Goal: Transaction & Acquisition: Purchase product/service

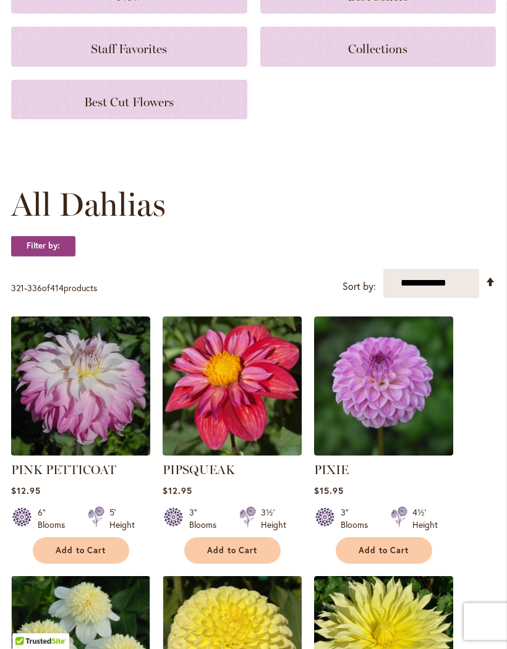
scroll to position [188, 0]
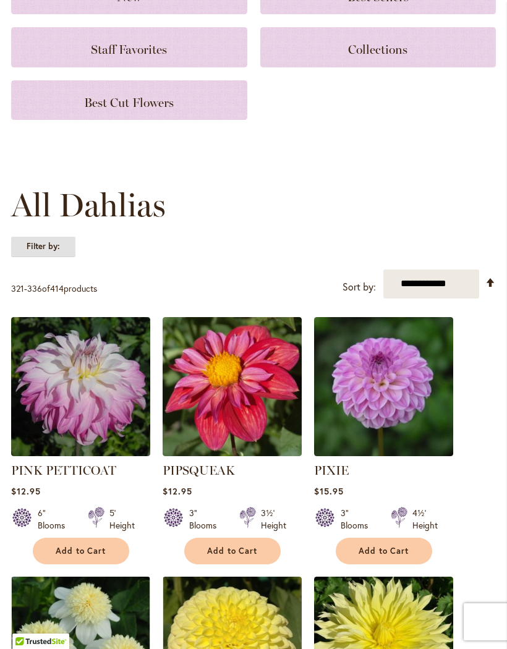
click at [39, 250] on strong "Filter by:" at bounding box center [43, 246] width 64 height 21
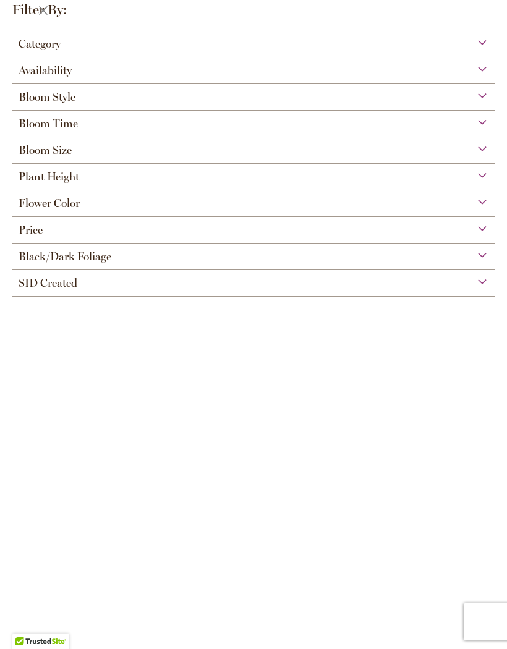
scroll to position [74, 0]
click at [46, 101] on span "Bloom Style" at bounding box center [47, 97] width 57 height 14
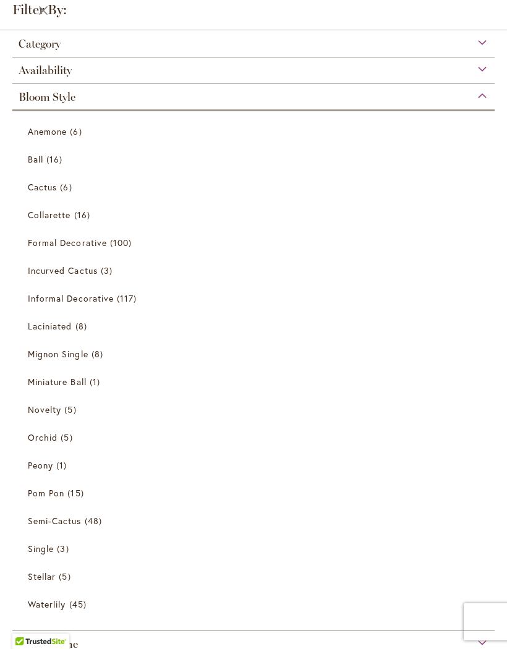
click at [49, 187] on span "Cactus" at bounding box center [42, 187] width 29 height 12
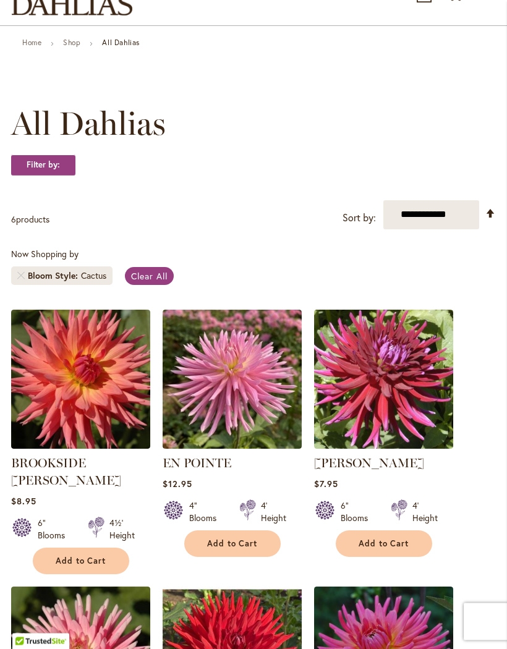
scroll to position [95, 0]
click at [152, 282] on span "Clear All" at bounding box center [149, 276] width 36 height 12
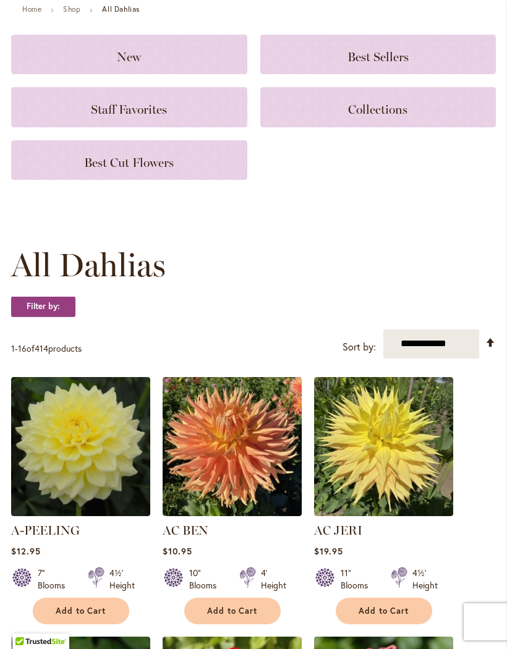
scroll to position [128, 0]
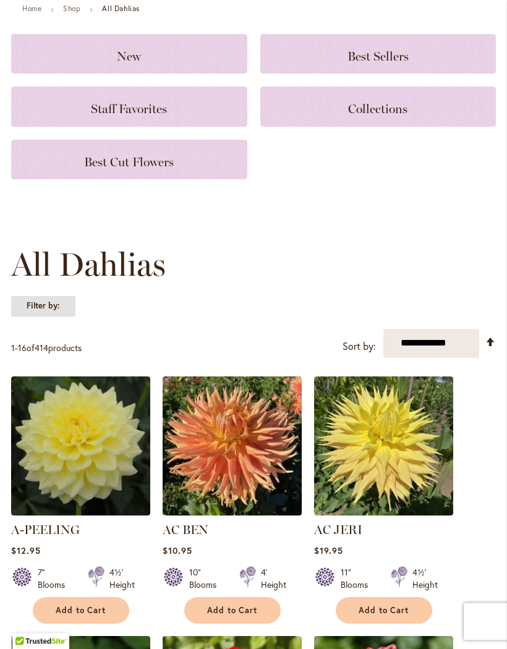
click at [43, 317] on strong "Filter by:" at bounding box center [43, 306] width 64 height 21
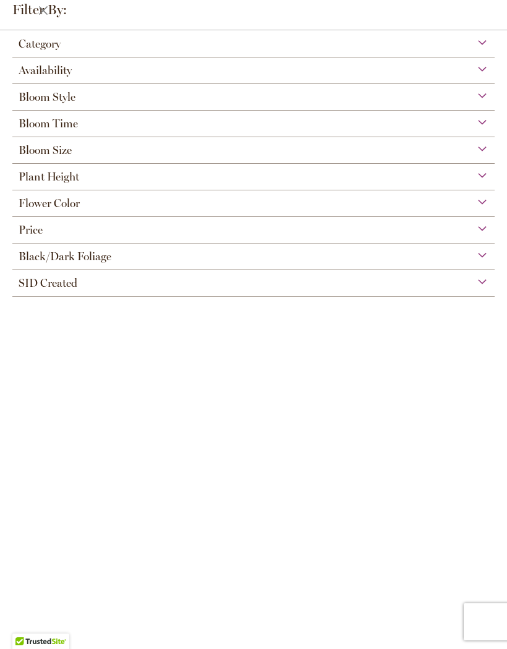
click at [48, 96] on span "Bloom Style" at bounding box center [47, 97] width 57 height 14
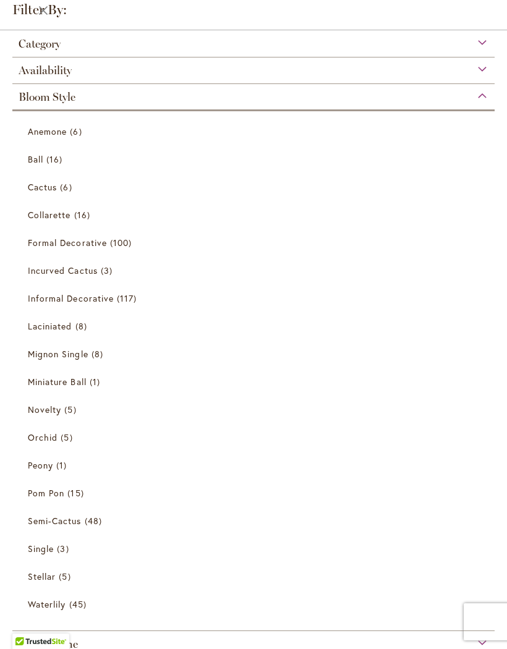
click at [53, 386] on span "Miniature Ball" at bounding box center [57, 382] width 59 height 12
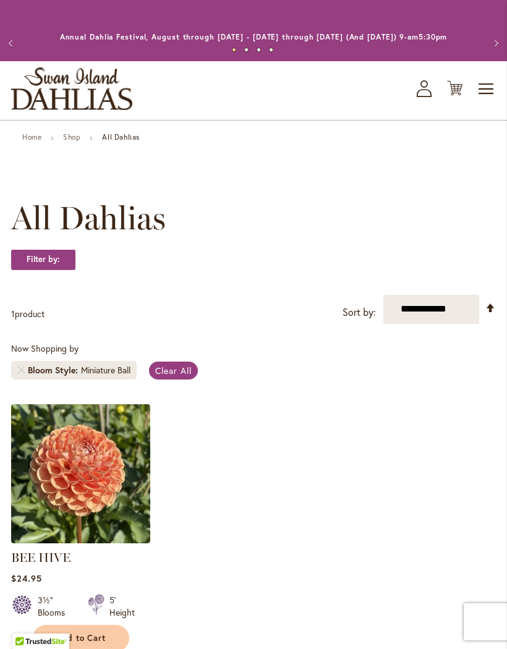
scroll to position [301, 0]
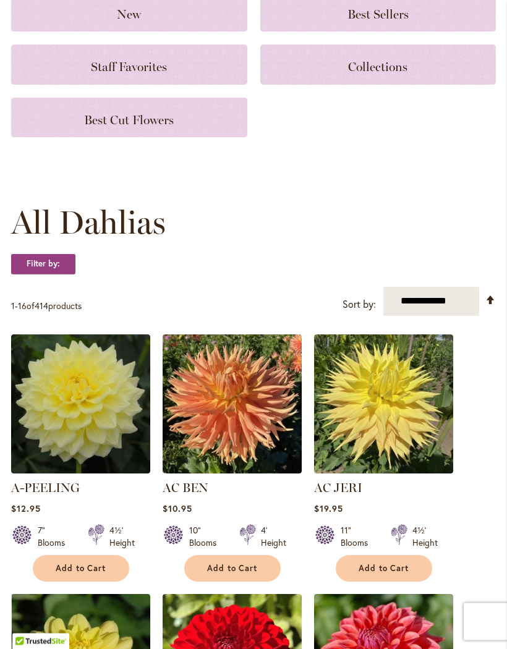
scroll to position [170, 0]
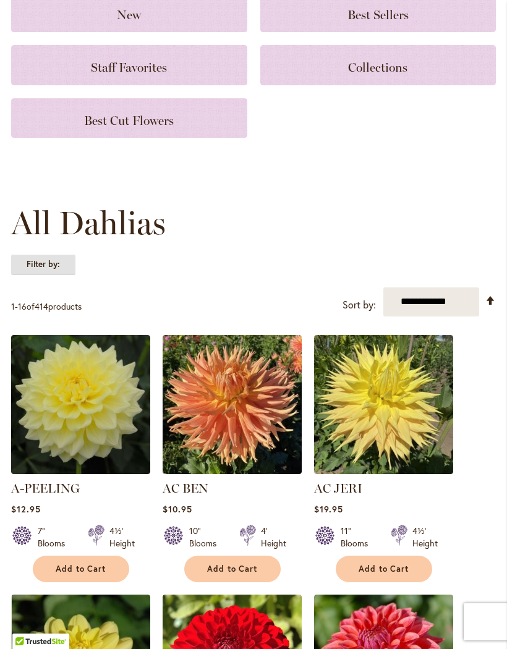
click at [46, 274] on strong "Filter by:" at bounding box center [43, 264] width 64 height 21
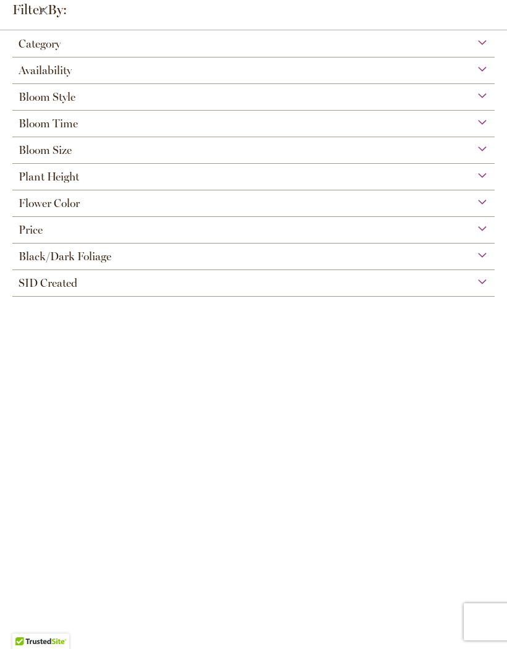
click at [58, 263] on span "Black/Dark Foliage" at bounding box center [65, 257] width 93 height 14
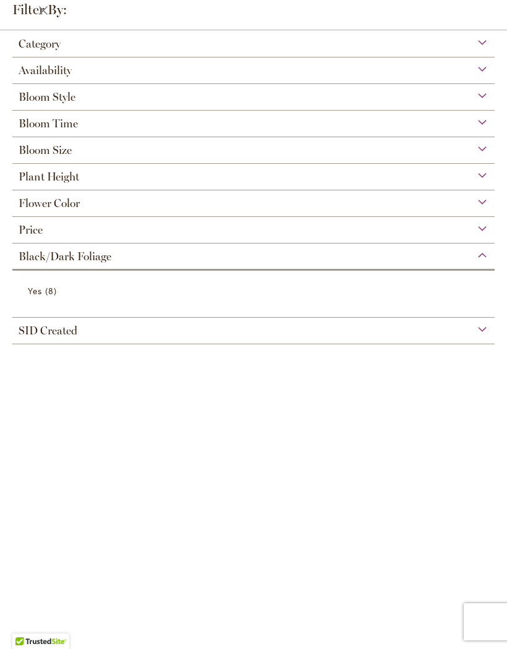
click at [34, 294] on span "Yes" at bounding box center [35, 291] width 14 height 12
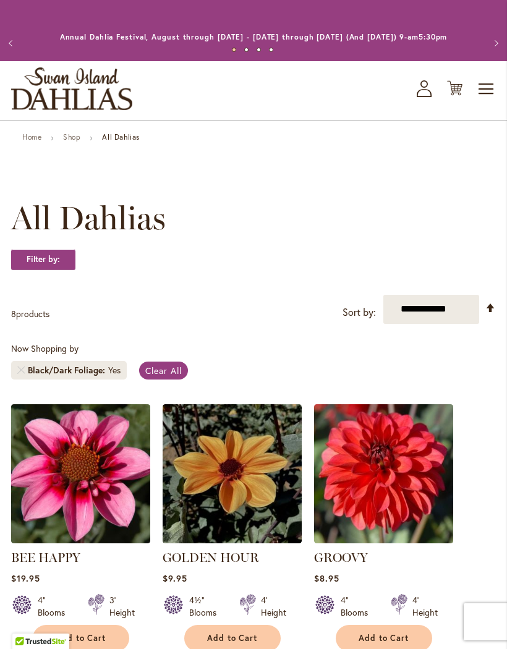
click at [156, 376] on span "Clear All" at bounding box center [163, 371] width 36 height 12
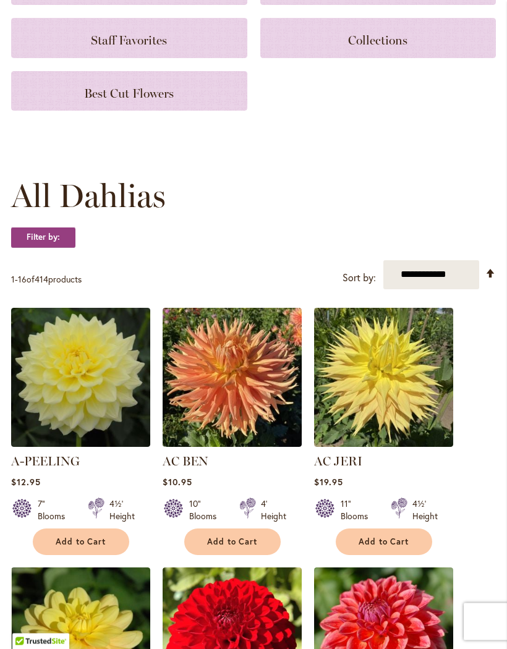
scroll to position [95, 0]
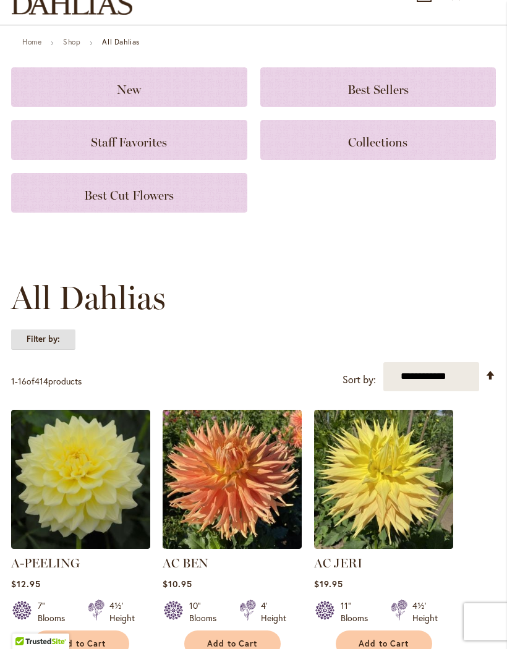
click at [42, 350] on strong "Filter by:" at bounding box center [43, 339] width 64 height 21
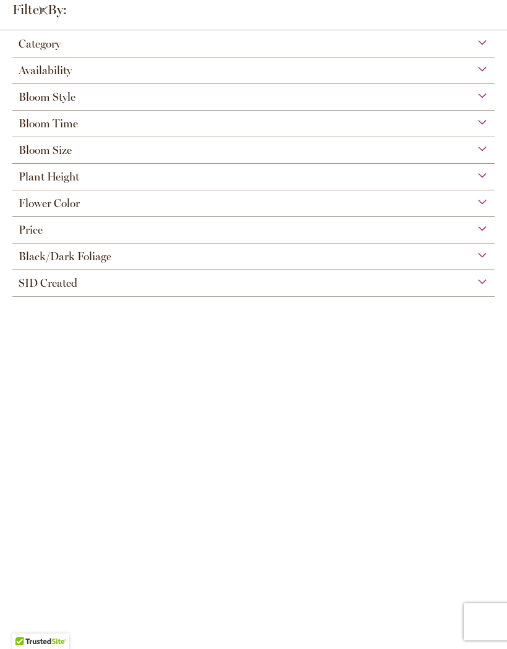
click at [49, 207] on span "Flower Color" at bounding box center [49, 204] width 61 height 14
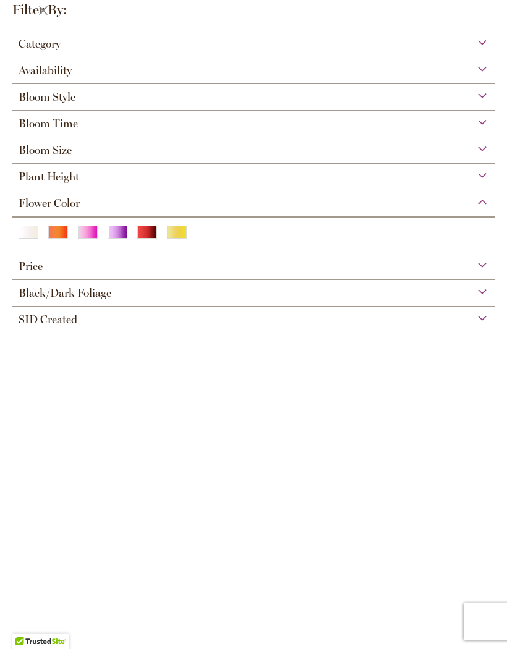
click at [174, 235] on div "Yellow" at bounding box center [177, 232] width 20 height 13
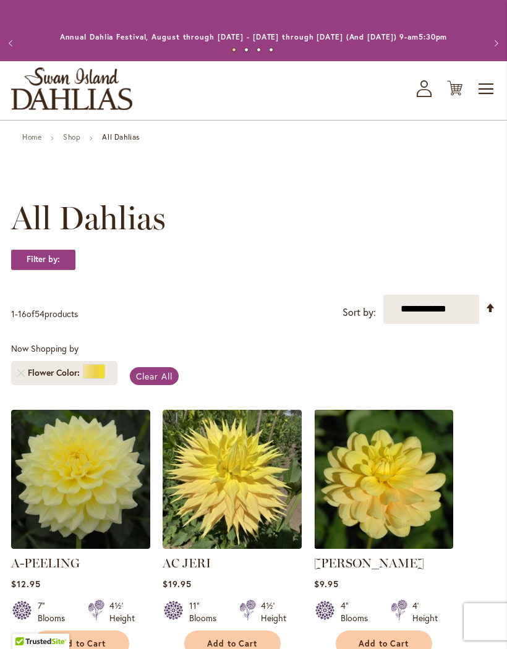
click at [59, 379] on span "Flower Color" at bounding box center [55, 372] width 55 height 12
click at [154, 382] on span "Clear All" at bounding box center [154, 376] width 36 height 12
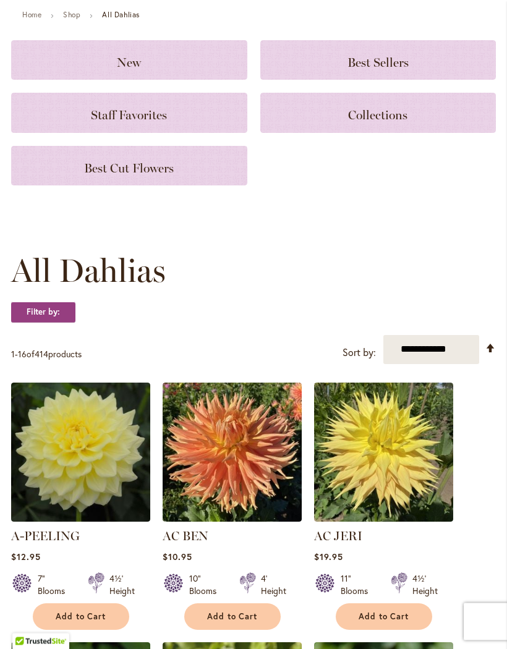
scroll to position [99, 0]
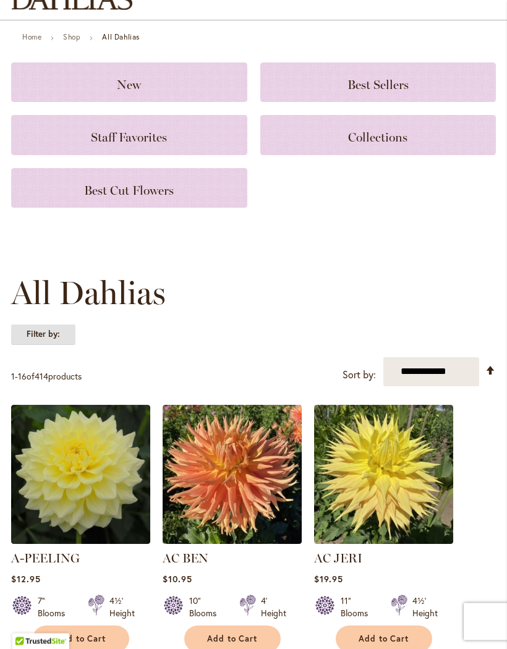
click at [35, 345] on strong "Filter by:" at bounding box center [43, 334] width 64 height 21
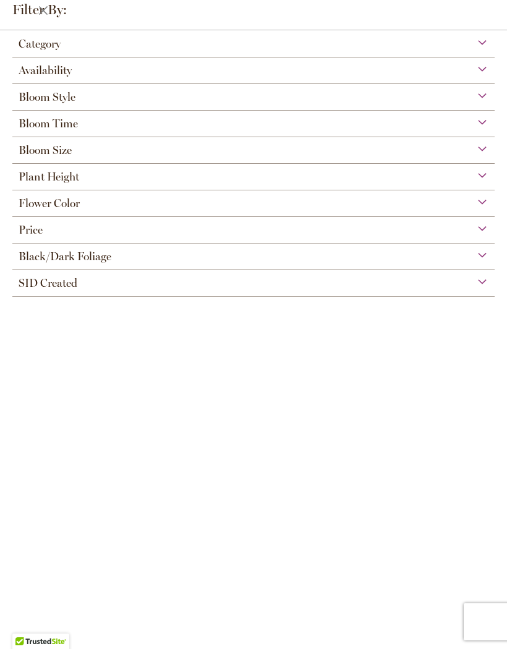
click at [43, 206] on span "Flower Color" at bounding box center [49, 204] width 61 height 14
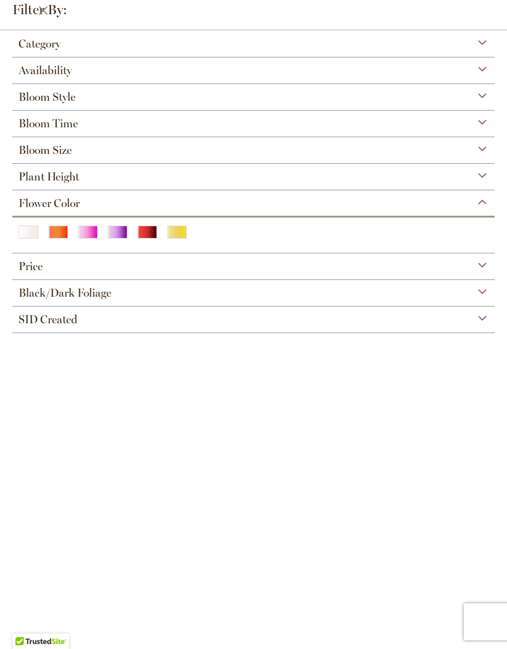
click at [118, 239] on div "Purple" at bounding box center [118, 232] width 20 height 13
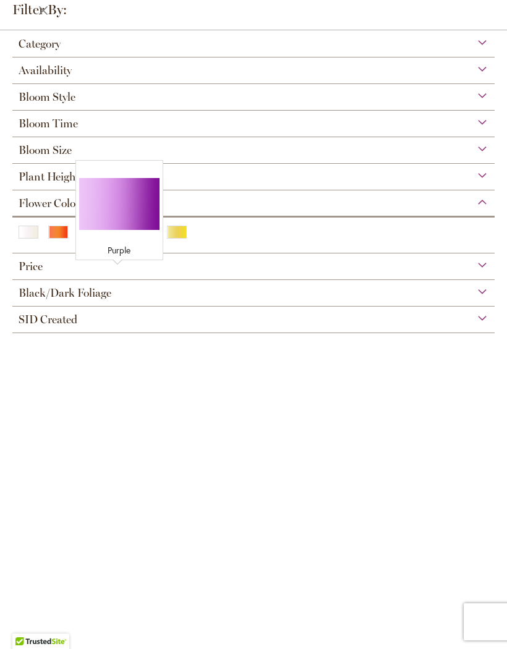
click at [119, 163] on div "Bloom Size (AA) Over 10" Blooms 38 items (A) 8"–10" Blooms 19 items (B) 6"–8" B…" at bounding box center [253, 150] width 482 height 27
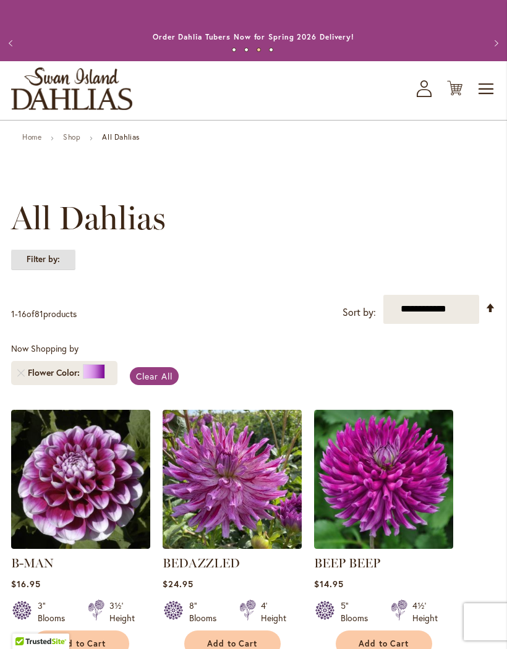
click at [41, 270] on strong "Filter by:" at bounding box center [43, 259] width 64 height 21
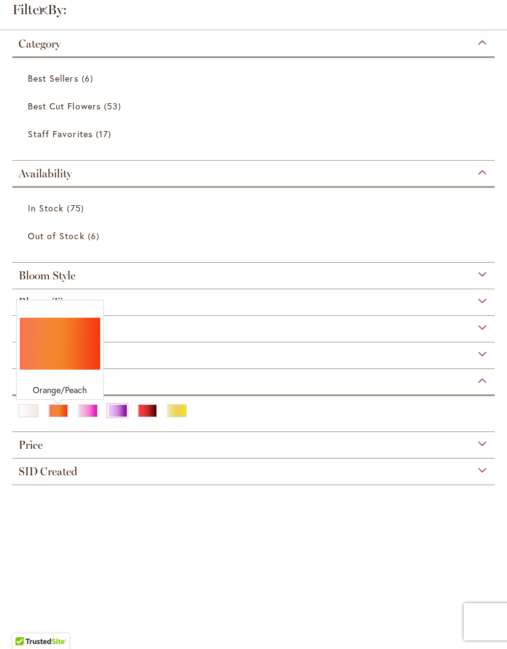
click at [55, 416] on div "Orange/Peach" at bounding box center [58, 410] width 20 height 13
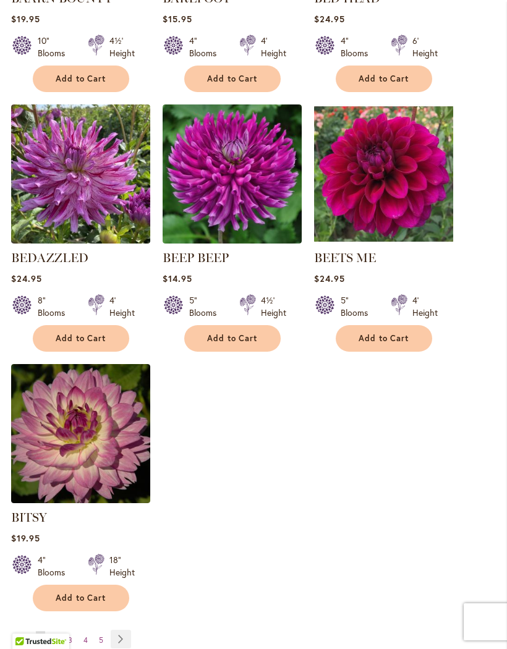
scroll to position [1361, 0]
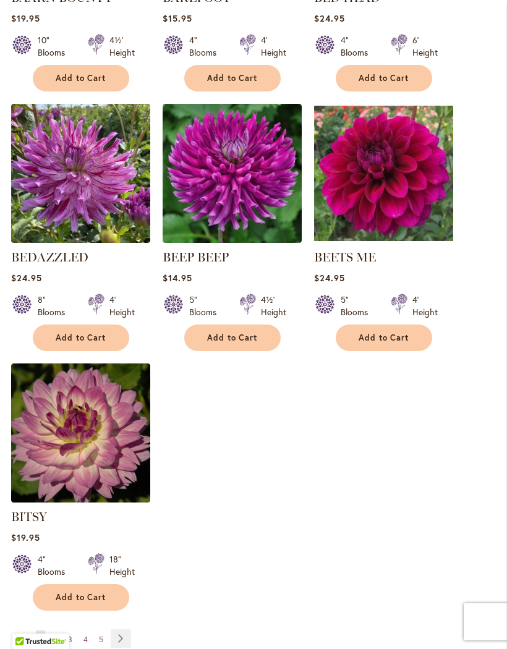
click at [117, 632] on link "Page Next" at bounding box center [121, 638] width 20 height 19
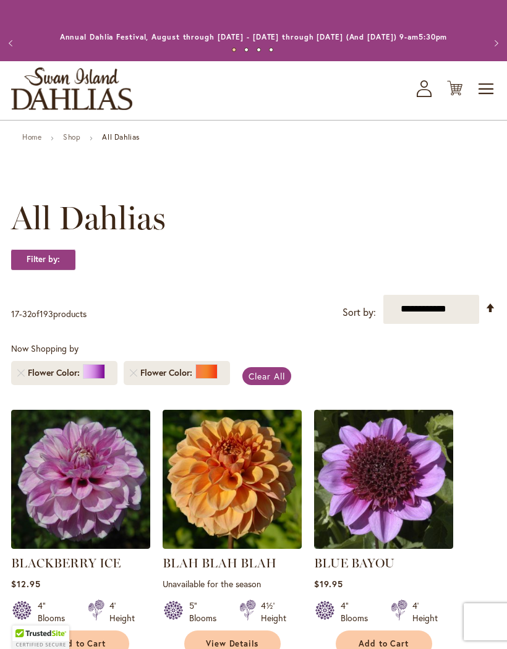
scroll to position [301, 0]
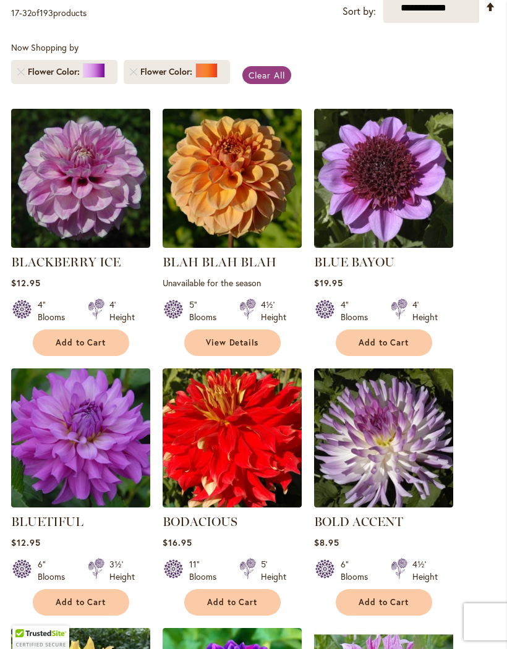
click at [129, 84] on li "Flower Color" at bounding box center [177, 72] width 106 height 24
click at [119, 83] on ol "Flower Color Flower Color" at bounding box center [123, 72] width 225 height 36
click at [137, 75] on link "Remove Flower Color Orange/Peach" at bounding box center [133, 71] width 7 height 7
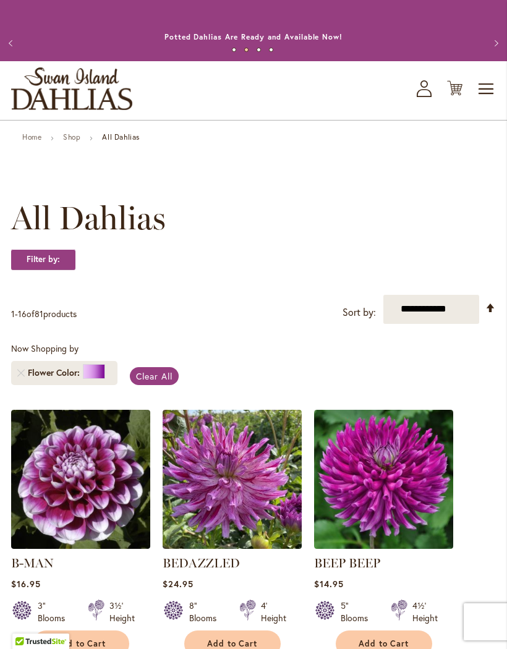
click at [155, 382] on span "Clear All" at bounding box center [154, 376] width 36 height 12
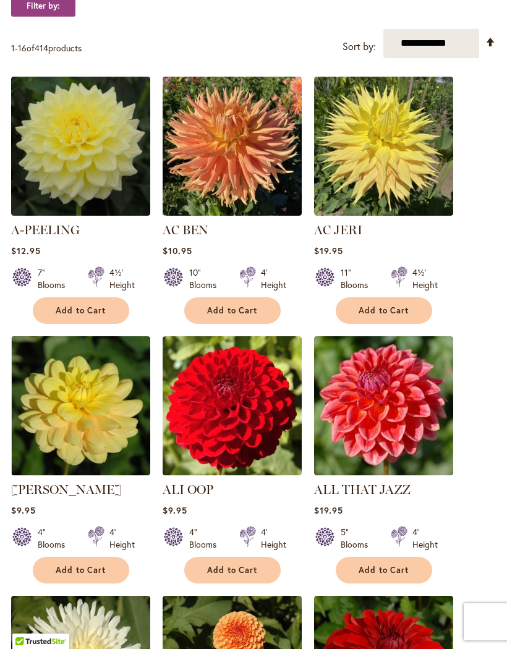
scroll to position [404, 0]
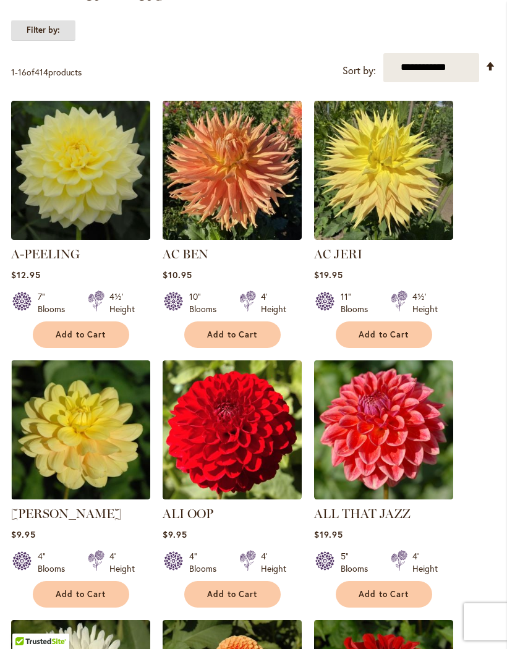
click at [51, 41] on strong "Filter by:" at bounding box center [43, 30] width 64 height 21
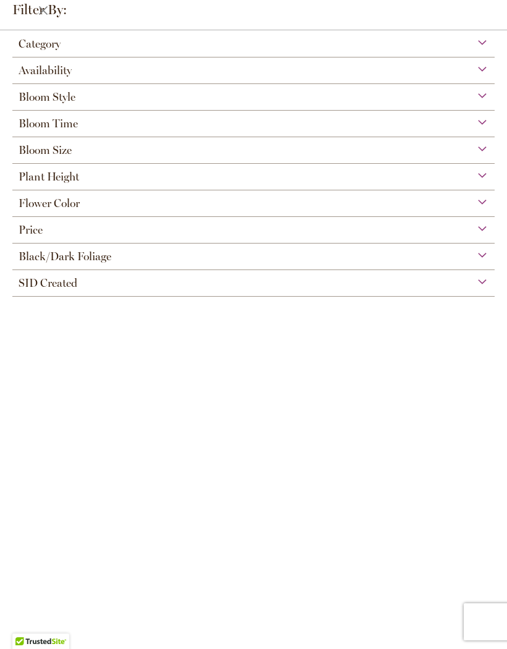
scroll to position [127, 0]
click at [46, 206] on span "Flower Color" at bounding box center [49, 204] width 61 height 14
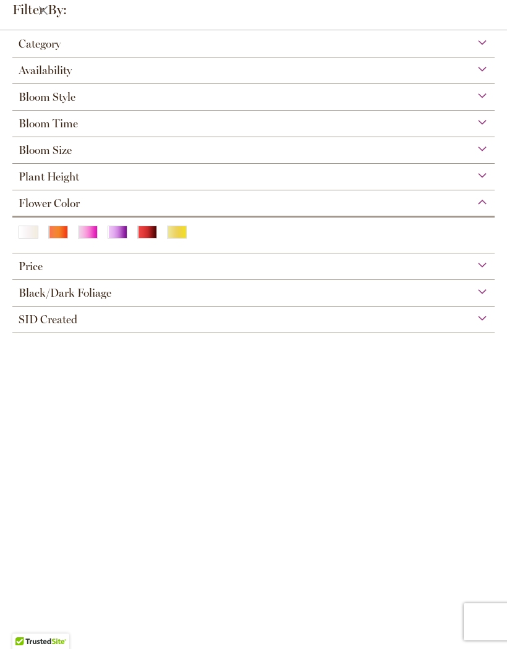
click at [57, 239] on div "Orange/Peach" at bounding box center [58, 232] width 20 height 13
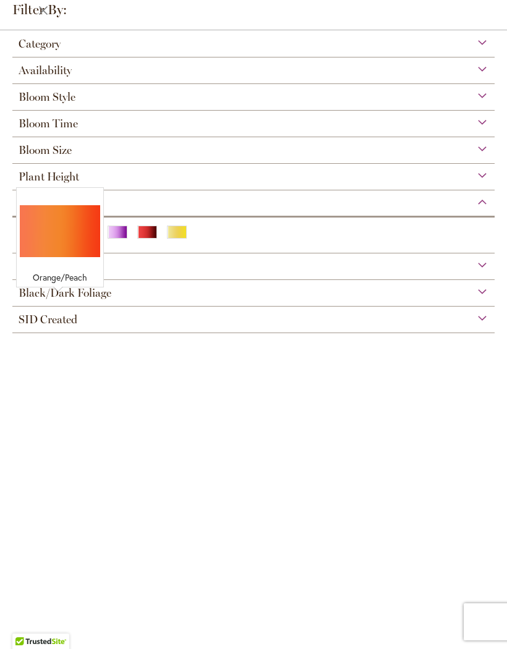
click at [48, 174] on span "Plant Height" at bounding box center [49, 177] width 61 height 14
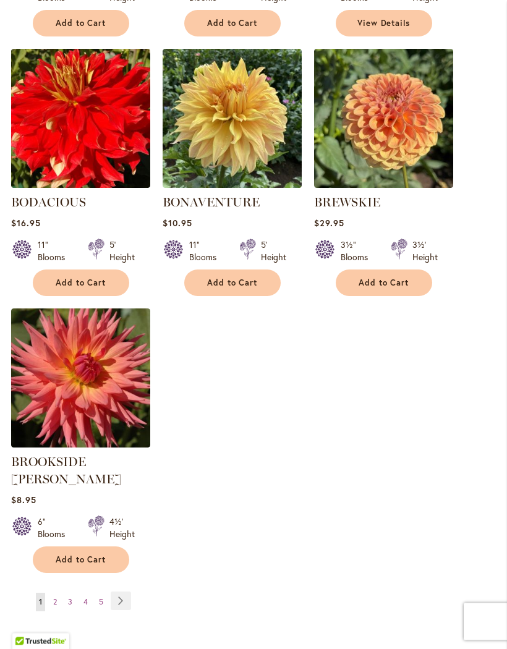
scroll to position [1416, 0]
click at [53, 593] on link "Page 2" at bounding box center [55, 602] width 10 height 19
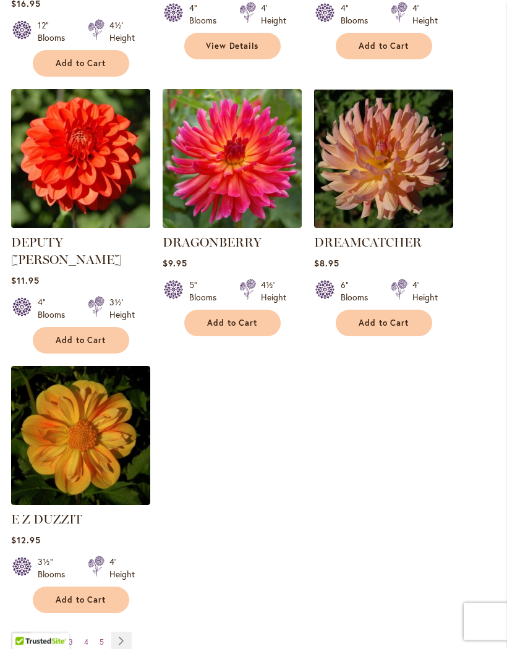
scroll to position [1393, 0]
click at [69, 637] on span "3" at bounding box center [71, 641] width 4 height 9
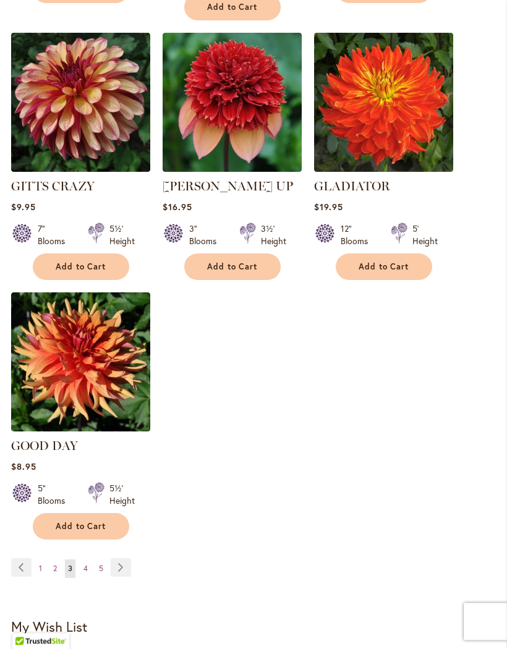
scroll to position [1450, 0]
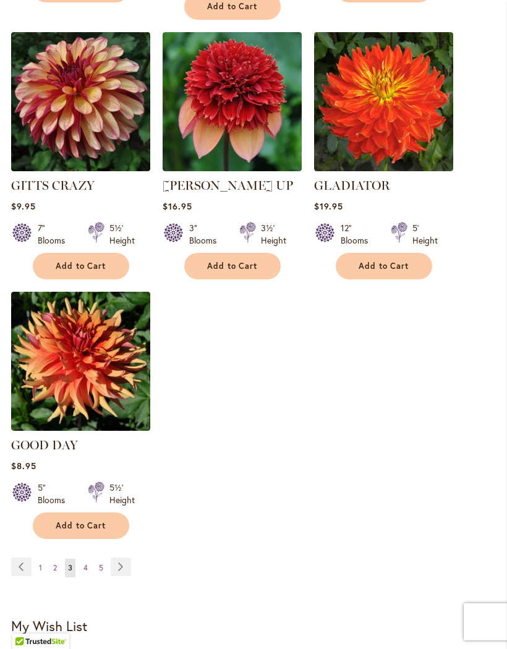
click at [86, 563] on span "4" at bounding box center [85, 567] width 4 height 9
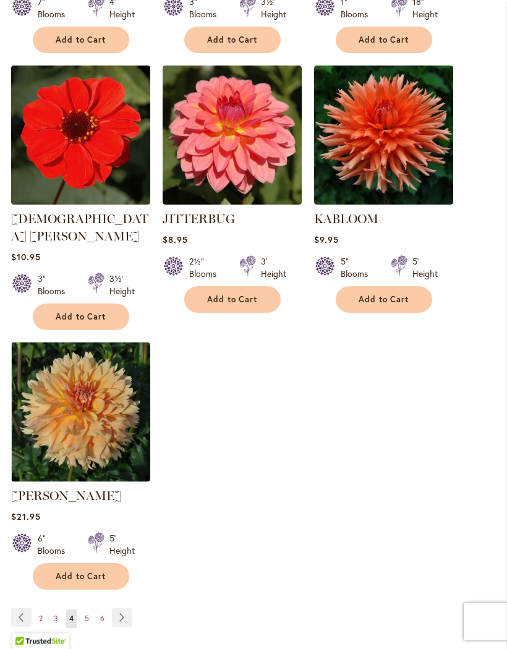
scroll to position [1400, 0]
click at [87, 614] on span "5" at bounding box center [87, 618] width 4 height 9
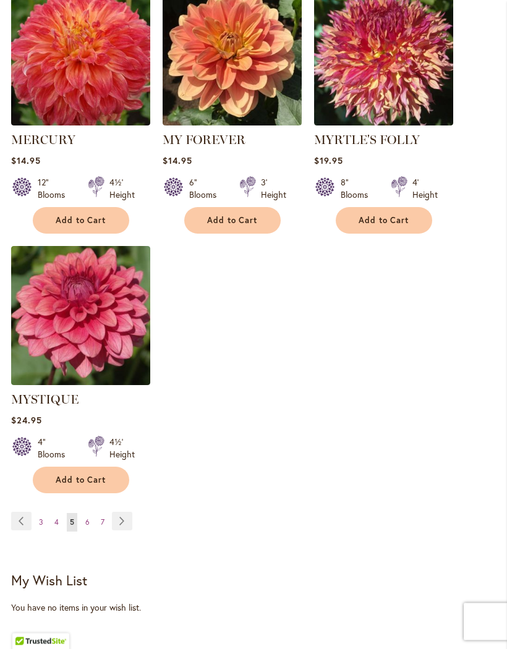
scroll to position [1479, 0]
click at [85, 517] on span "6" at bounding box center [87, 521] width 4 height 9
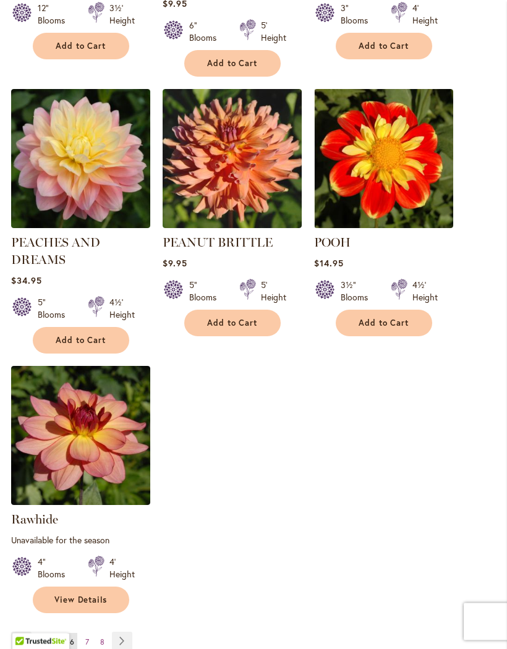
scroll to position [1376, 0]
click at [87, 646] on span "7" at bounding box center [87, 641] width 4 height 9
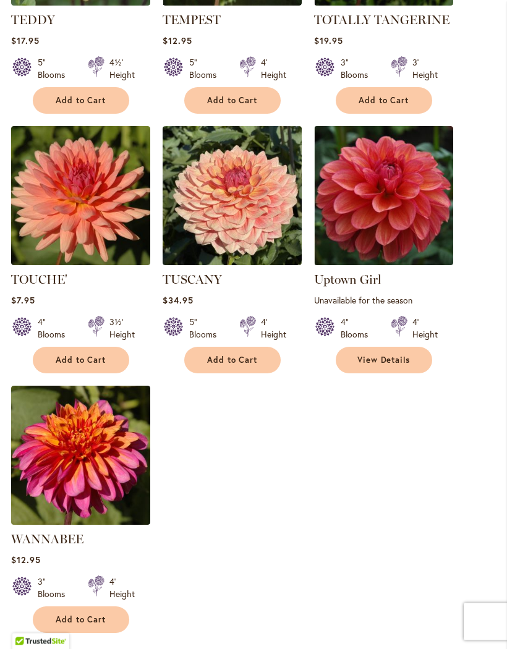
scroll to position [1356, 0]
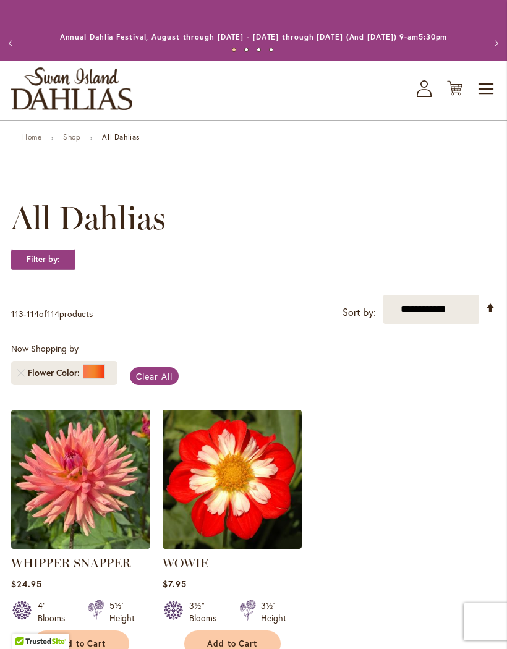
scroll to position [301, 0]
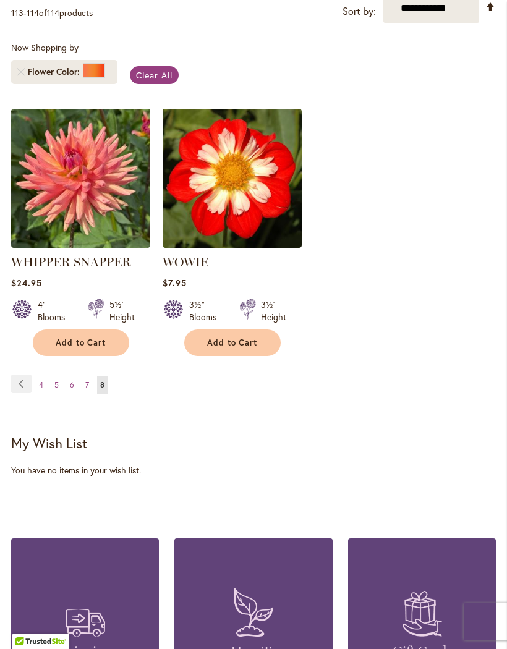
click at [150, 81] on span "Clear All" at bounding box center [154, 75] width 36 height 12
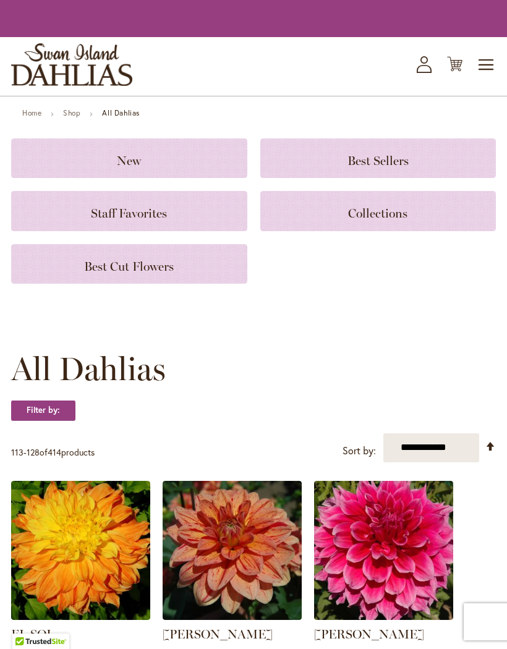
scroll to position [454, 0]
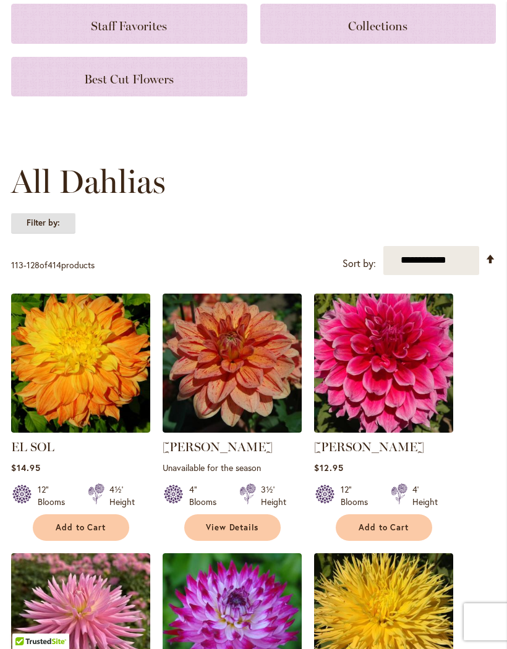
click at [38, 234] on strong "Filter by:" at bounding box center [43, 223] width 64 height 21
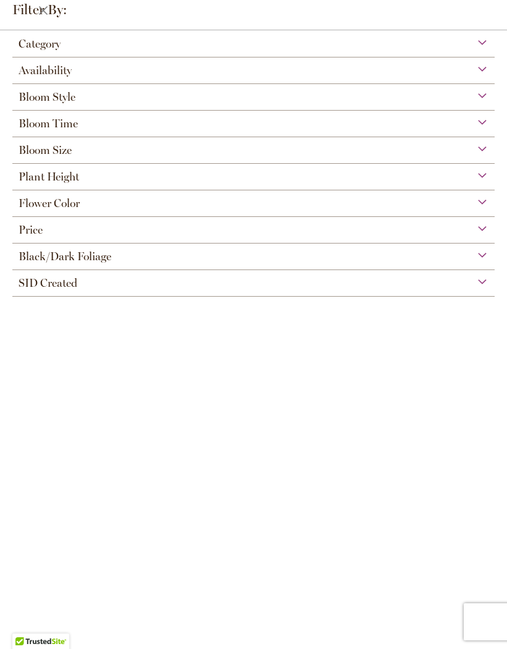
scroll to position [127, 0]
click at [40, 207] on span "Flower Color" at bounding box center [49, 204] width 61 height 14
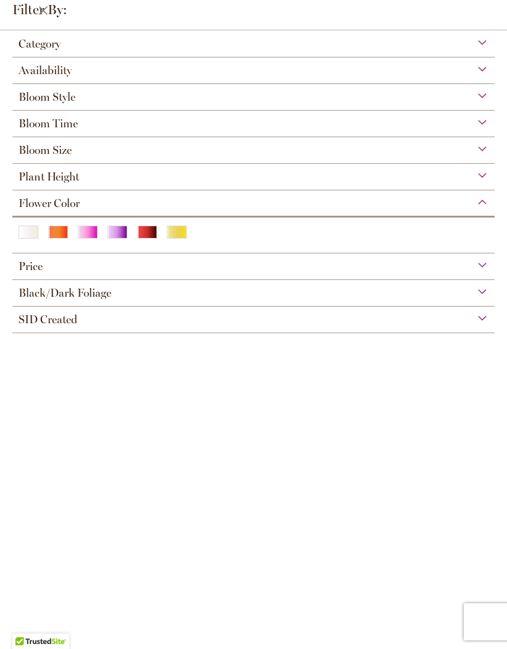
click at [113, 239] on div "Purple" at bounding box center [118, 232] width 20 height 13
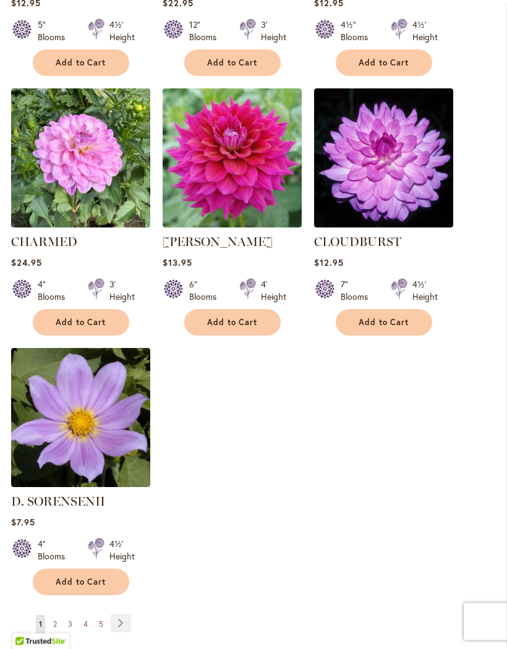
scroll to position [1359, 0]
click at [56, 628] on span "2" at bounding box center [55, 623] width 4 height 9
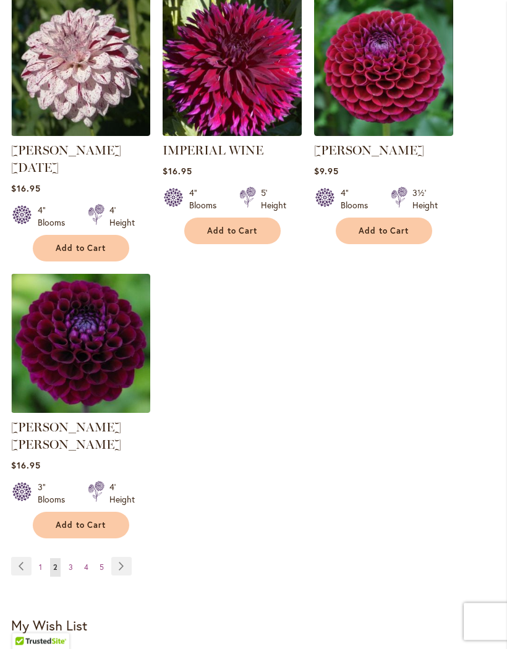
scroll to position [1468, 0]
click at [69, 562] on span "3" at bounding box center [71, 566] width 4 height 9
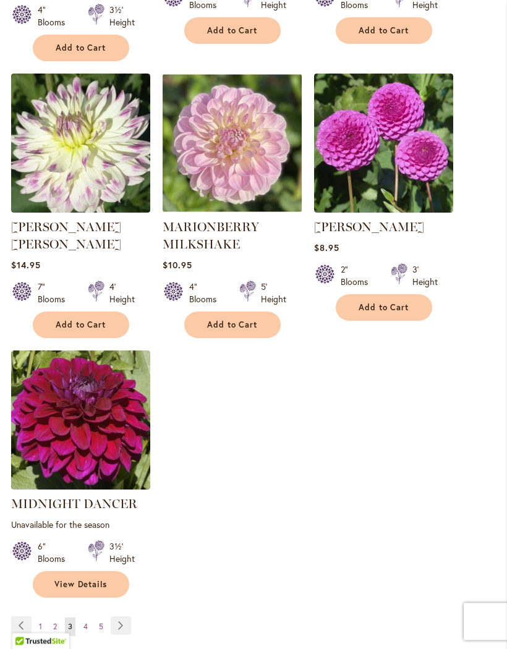
scroll to position [1427, 0]
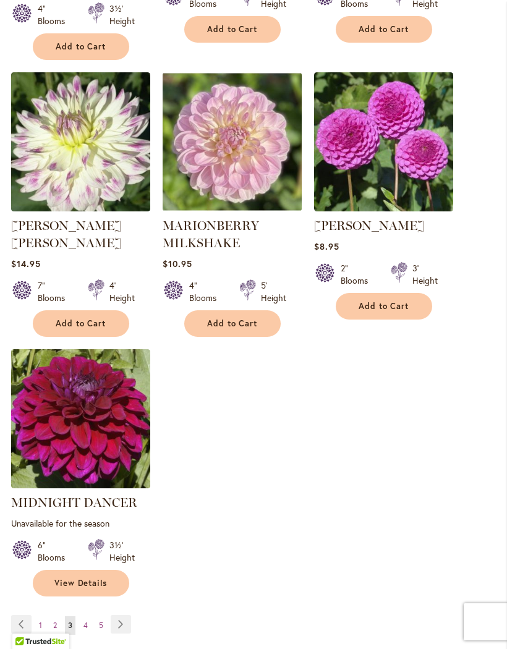
click at [85, 620] on span "4" at bounding box center [85, 624] width 4 height 9
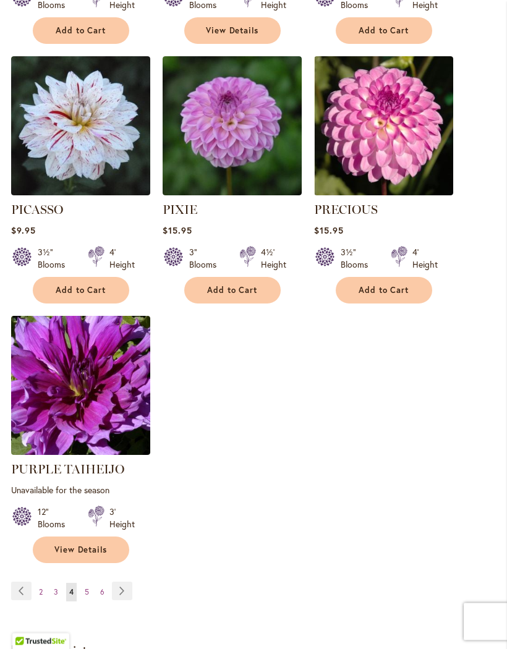
scroll to position [1409, 0]
click at [87, 587] on span "5" at bounding box center [87, 591] width 4 height 9
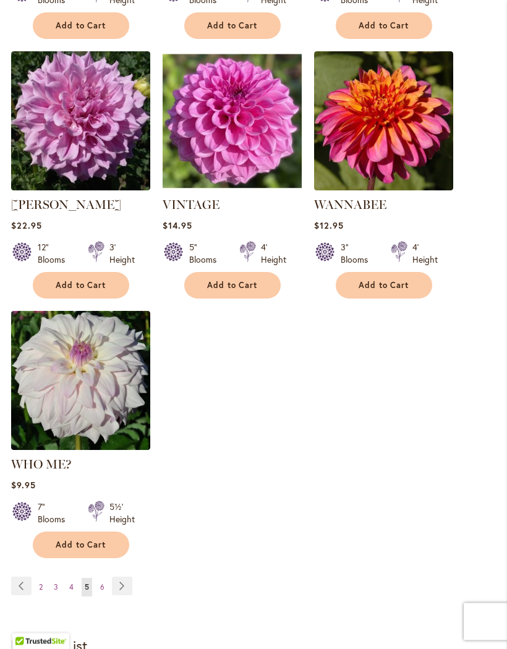
scroll to position [1414, 0]
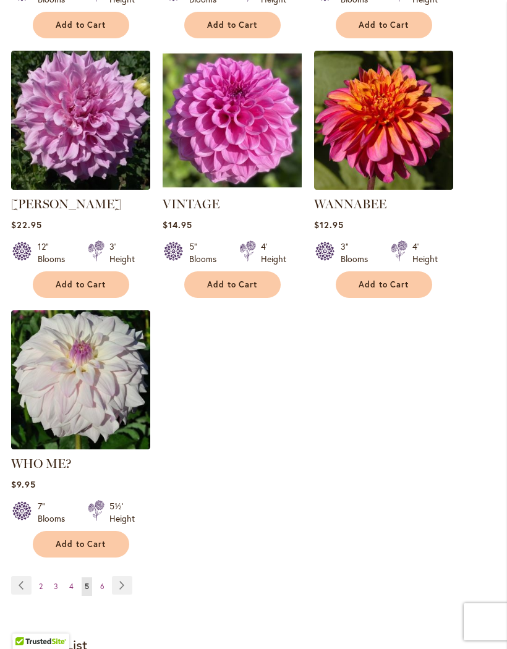
click at [99, 585] on link "Page 6" at bounding box center [102, 586] width 11 height 19
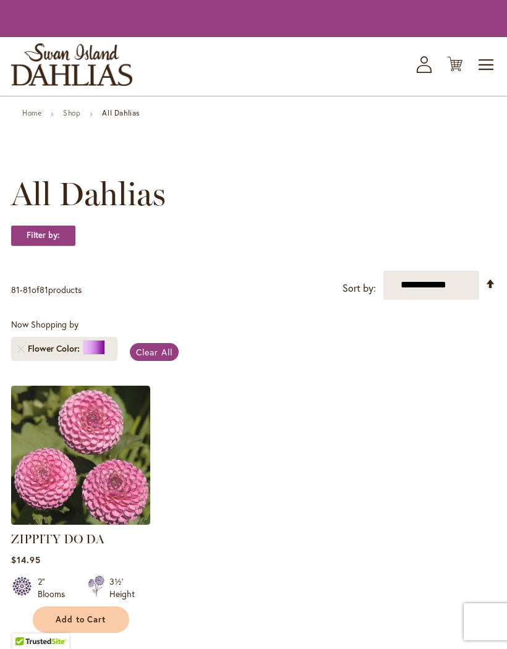
scroll to position [301, 0]
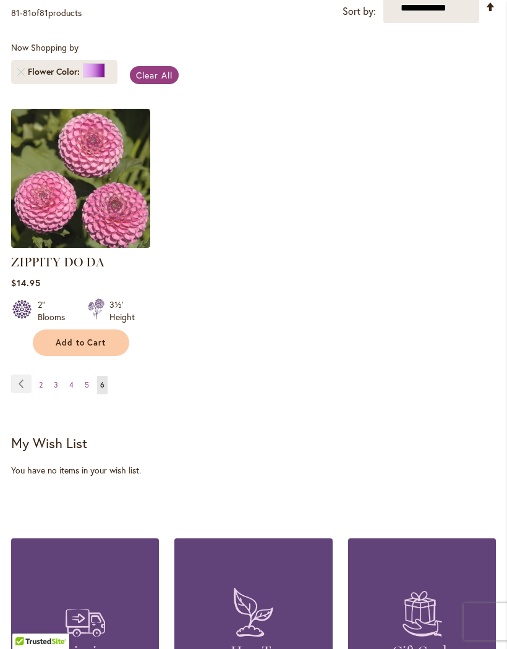
click at [37, 394] on link "Page 2" at bounding box center [41, 385] width 10 height 19
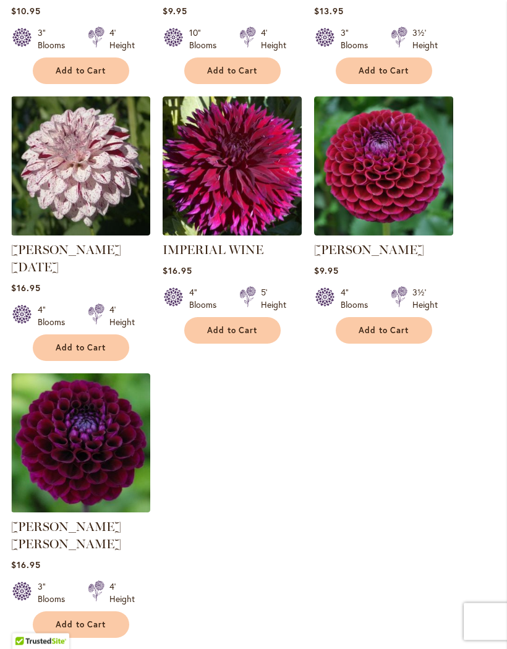
scroll to position [1369, 0]
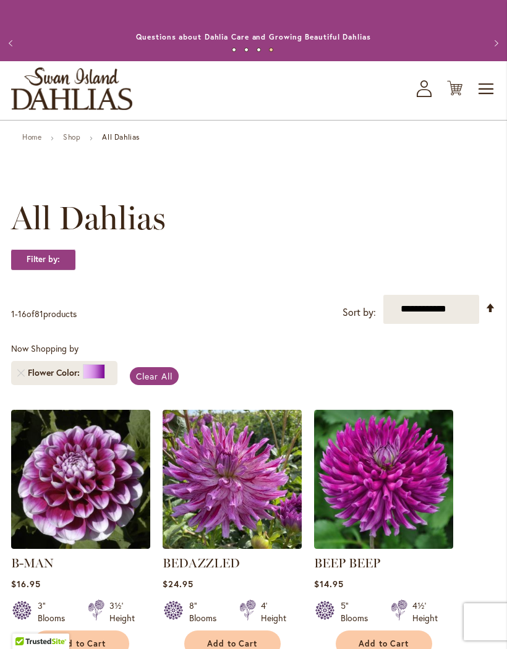
click at [430, 321] on select "**********" at bounding box center [431, 309] width 96 height 29
click at [151, 382] on span "Clear All" at bounding box center [154, 376] width 36 height 12
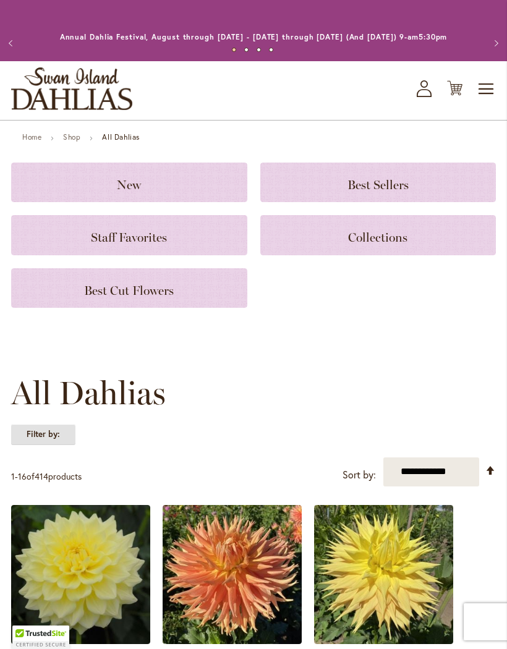
click at [41, 445] on strong "Filter by:" at bounding box center [43, 434] width 64 height 21
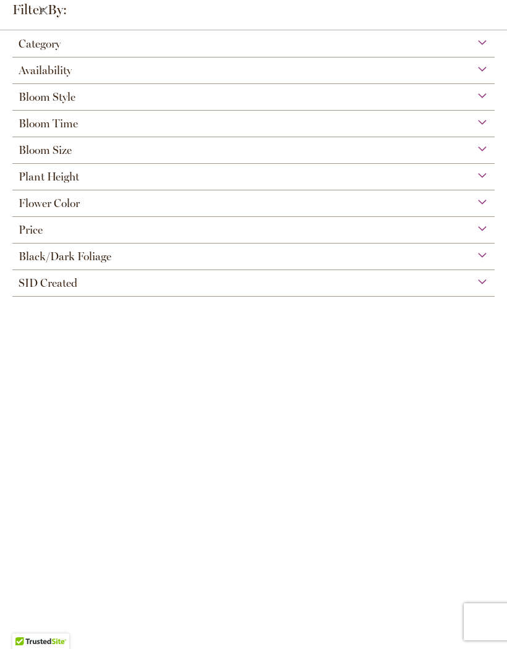
click at [48, 209] on span "Flower Color" at bounding box center [49, 204] width 61 height 14
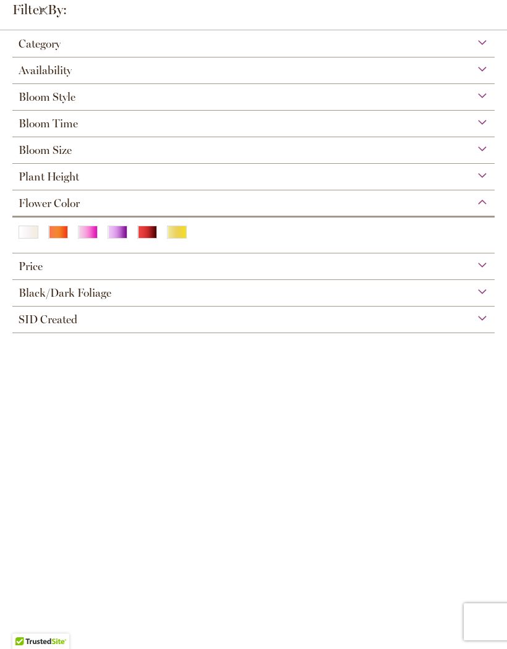
click at [53, 237] on div "Orange/Peach" at bounding box center [58, 232] width 20 height 13
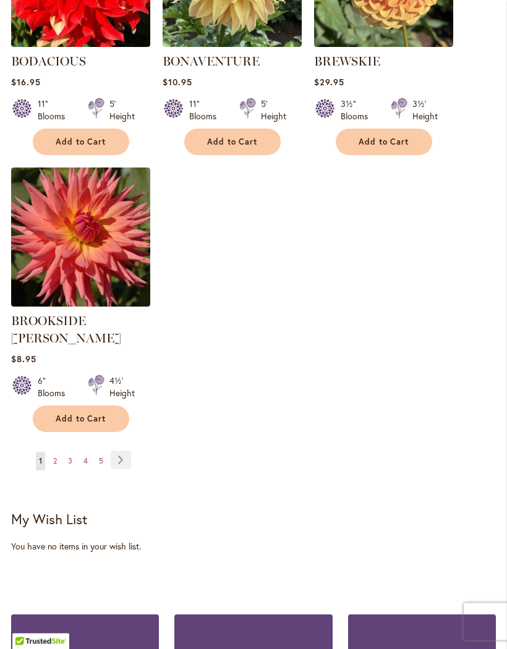
scroll to position [1554, 0]
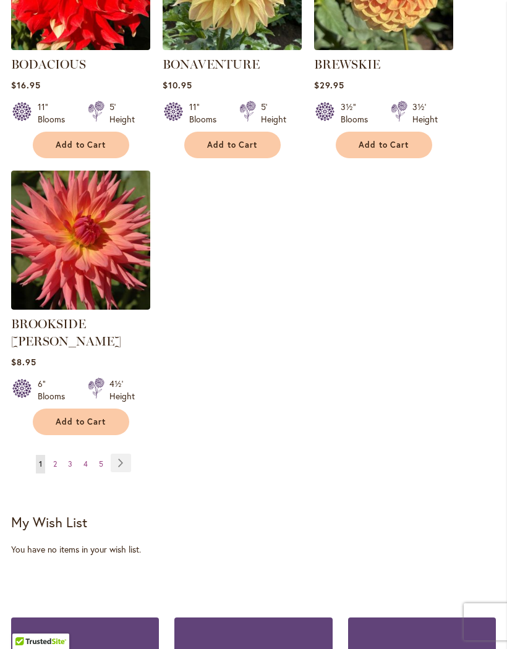
click at [90, 455] on link "Page 4" at bounding box center [85, 464] width 11 height 19
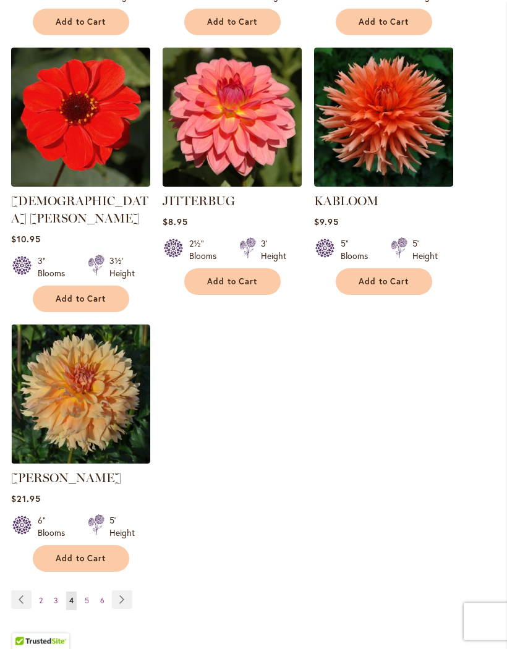
scroll to position [1418, 0]
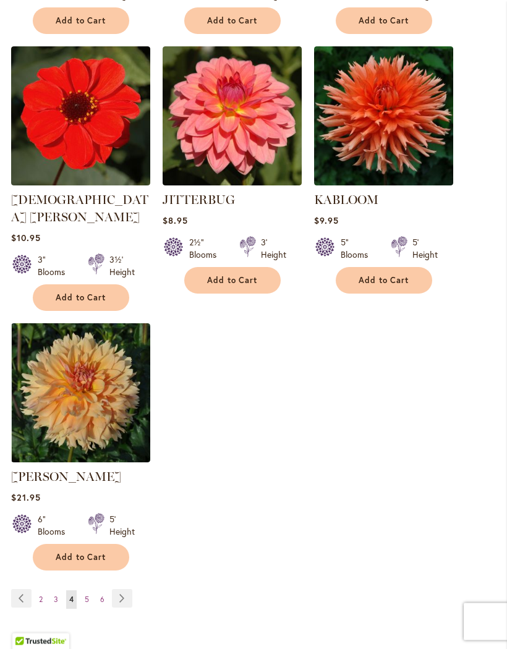
click at [83, 591] on link "Page 5" at bounding box center [87, 600] width 11 height 19
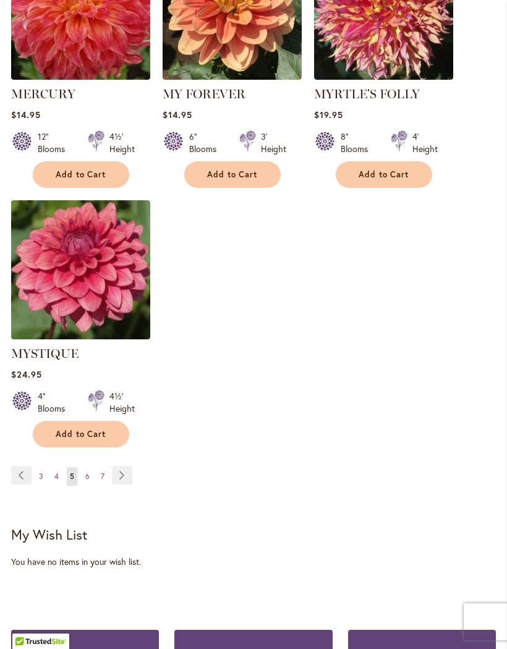
scroll to position [1525, 0]
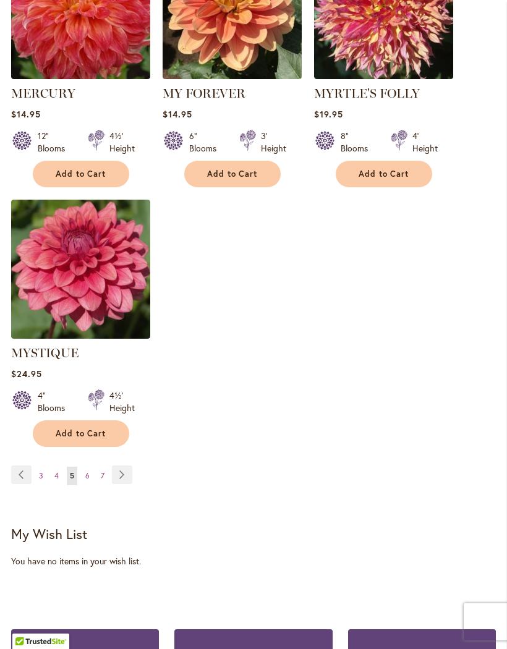
click at [82, 473] on link "Page 6" at bounding box center [87, 476] width 11 height 19
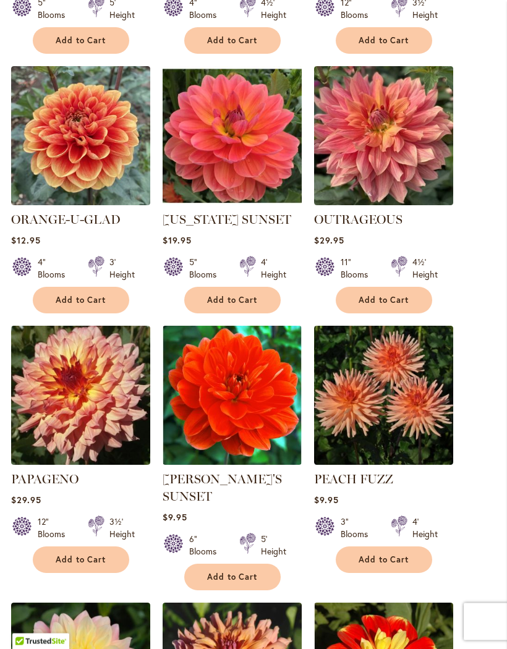
scroll to position [863, 0]
click at [381, 418] on img at bounding box center [383, 395] width 139 height 139
